Goal: Check status: Check status

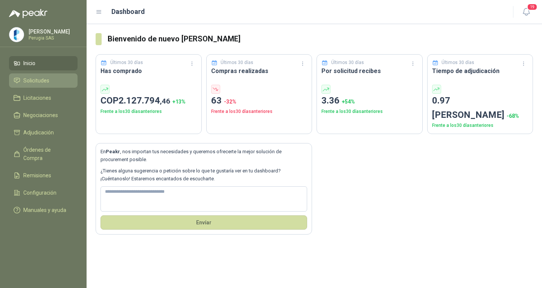
click at [39, 78] on span "Solicitudes" at bounding box center [36, 80] width 26 height 8
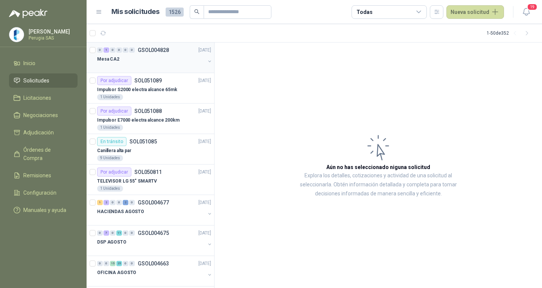
click at [143, 46] on div "0 1 0 0 0 0 GSOL004828 [DATE]" at bounding box center [154, 50] width 115 height 9
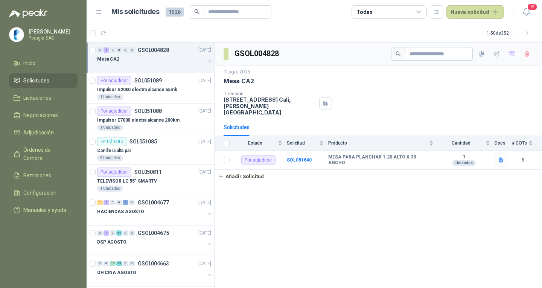
click at [173, 56] on div "Mesa CA2" at bounding box center [151, 59] width 108 height 9
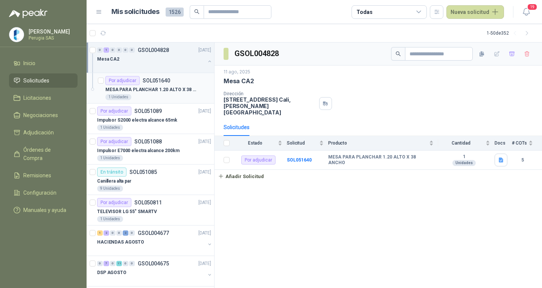
click at [151, 82] on p "SOL051640" at bounding box center [156, 80] width 27 height 5
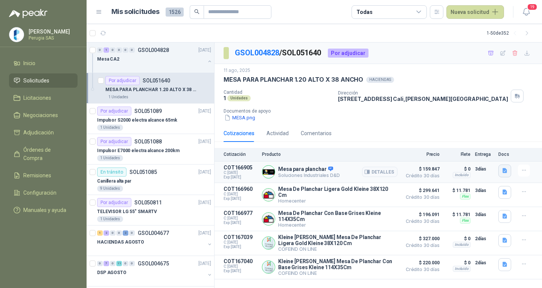
click at [505, 170] on icon "button" at bounding box center [504, 170] width 5 height 5
click at [459, 155] on button "WhatsApp Image [DATE] 4.26.31 PM.jpeg" at bounding box center [456, 154] width 99 height 8
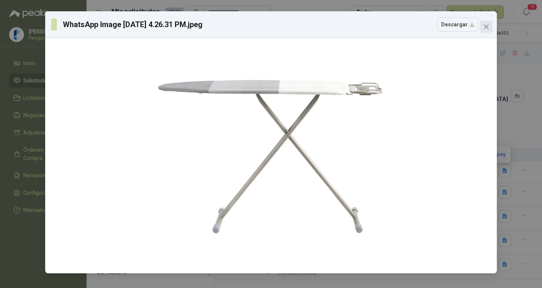
click at [487, 23] on button "Close" at bounding box center [486, 27] width 12 height 12
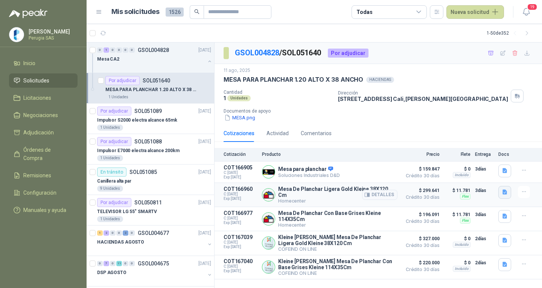
click at [506, 194] on icon "button" at bounding box center [504, 192] width 5 height 5
click at [495, 169] on button "image.png" at bounding box center [489, 168] width 33 height 8
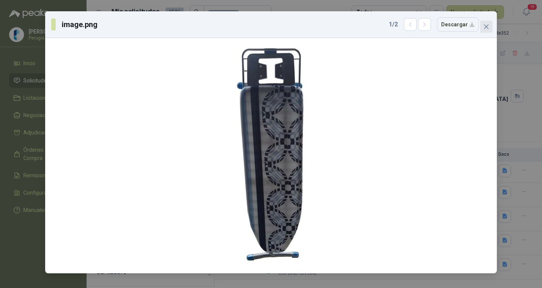
click at [485, 29] on icon "close" at bounding box center [486, 27] width 6 height 6
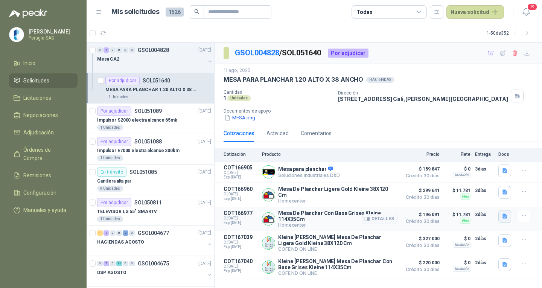
click at [503, 214] on icon "button" at bounding box center [504, 216] width 5 height 5
click at [485, 184] on div "image.png image.png" at bounding box center [489, 193] width 42 height 25
click at [486, 189] on button "image.png" at bounding box center [489, 190] width 33 height 8
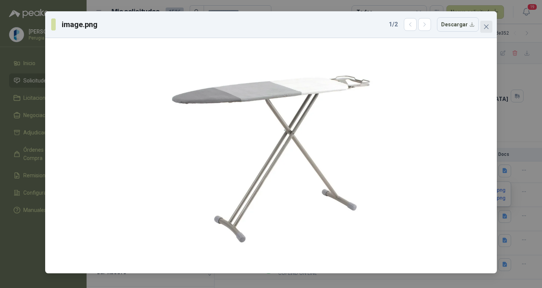
click at [486, 27] on icon "close" at bounding box center [486, 26] width 5 height 5
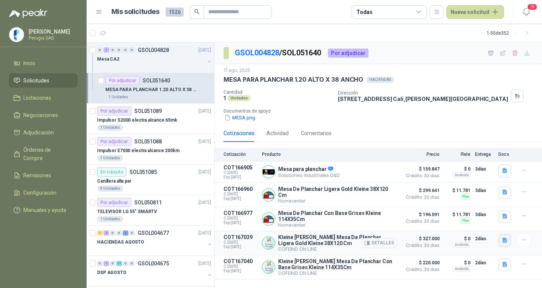
click at [500, 239] on button "button" at bounding box center [504, 240] width 13 height 13
click at [491, 221] on button "detall_mesa_planchar.JPG" at bounding box center [471, 222] width 67 height 8
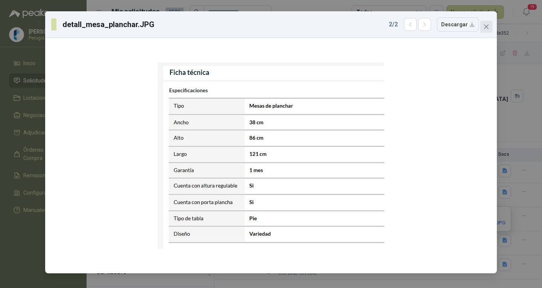
click at [488, 26] on icon "close" at bounding box center [486, 27] width 6 height 6
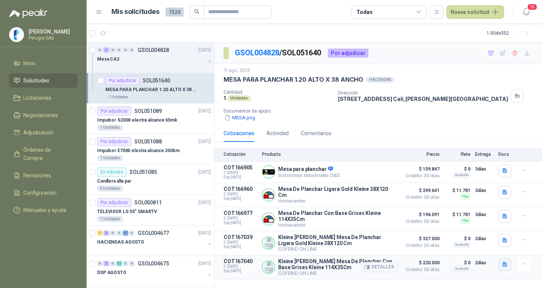
click at [503, 262] on icon "button" at bounding box center [504, 264] width 5 height 5
click at [485, 239] on button "mesa_35.JPG" at bounding box center [473, 240] width 39 height 8
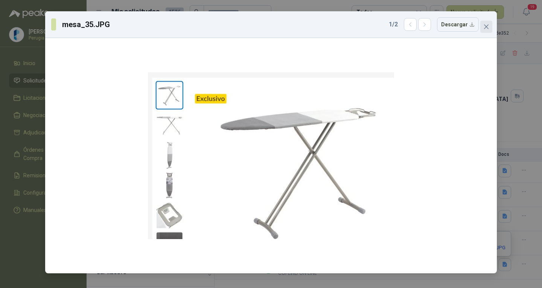
click at [484, 27] on icon "close" at bounding box center [486, 27] width 6 height 6
